Goal: Find specific page/section: Find specific page/section

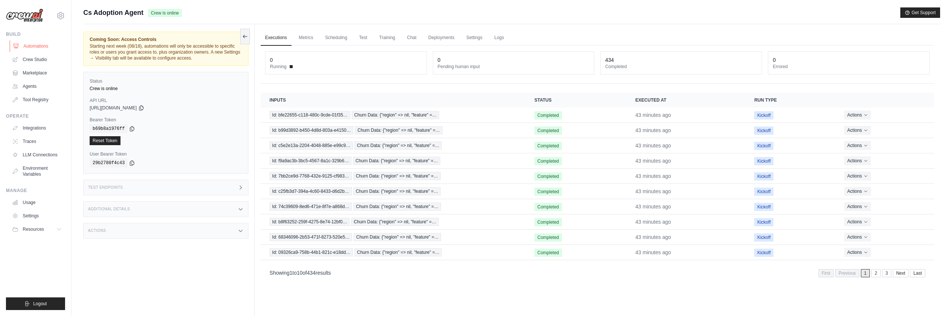
click at [43, 44] on link "Automations" at bounding box center [38, 46] width 56 height 12
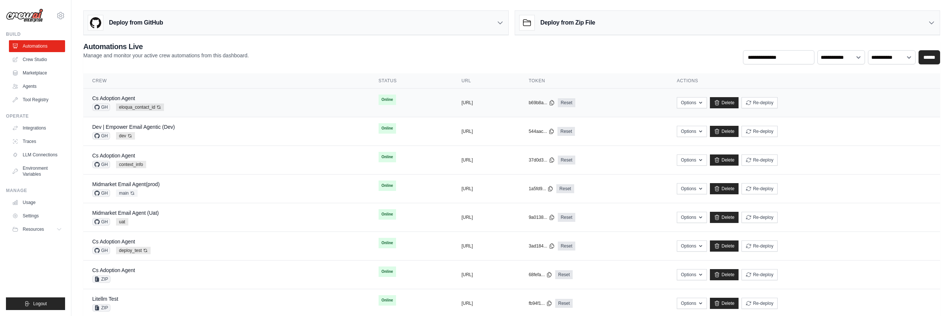
click at [227, 103] on div "Cs Adoption Agent GH eloqua_contact_id Auto-deploy enabled" at bounding box center [226, 102] width 269 height 16
